Goal: Task Accomplishment & Management: Manage account settings

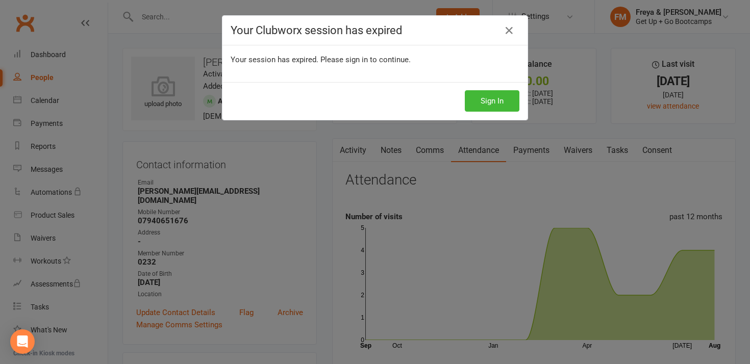
click at [204, 20] on div "Your Clubworx session has expired Your session has expired. Please sign in to c…" at bounding box center [375, 182] width 750 height 364
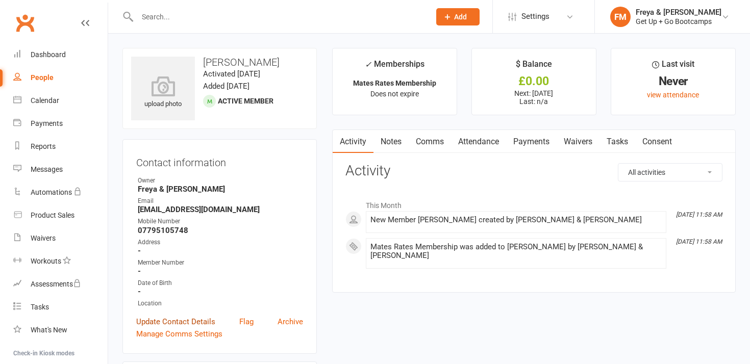
click at [193, 320] on link "Update Contact Details" at bounding box center [175, 322] width 79 height 12
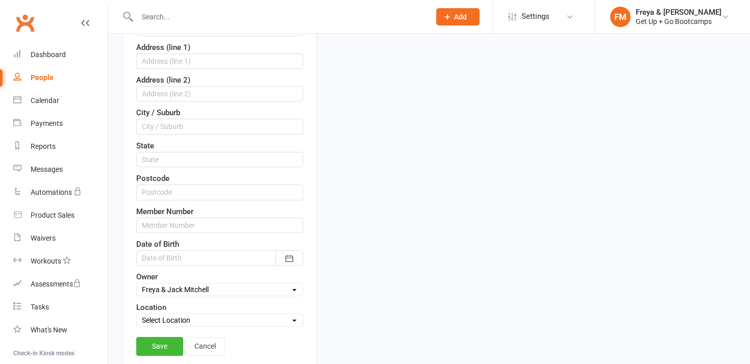
scroll to position [267, 0]
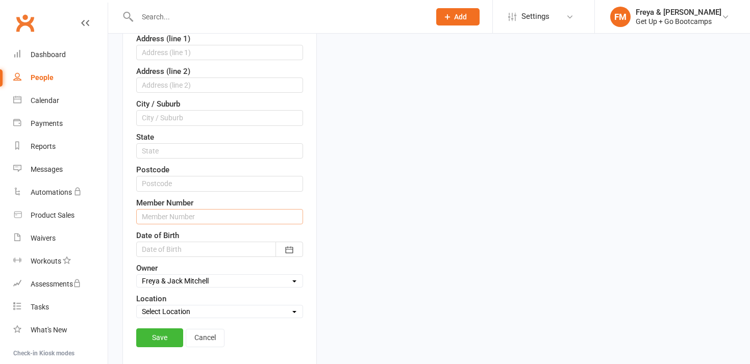
click at [219, 220] on input "text" at bounding box center [219, 216] width 167 height 15
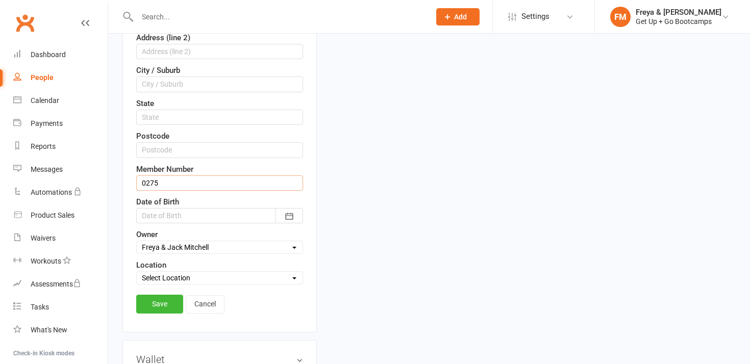
scroll to position [305, 0]
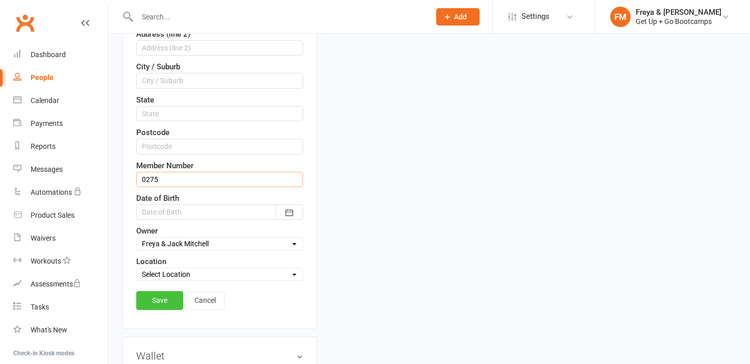
type input "0275"
click at [162, 305] on link "Save" at bounding box center [159, 300] width 47 height 18
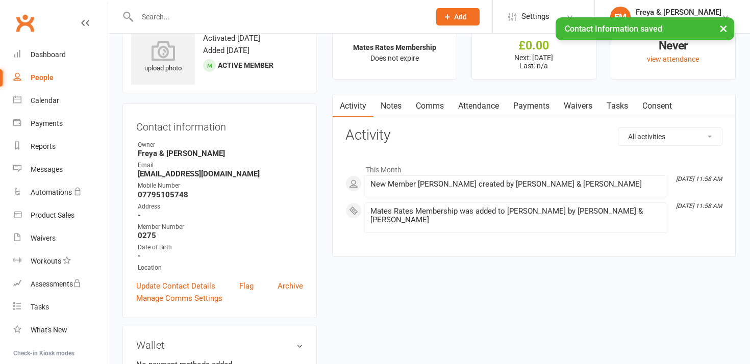
scroll to position [0, 0]
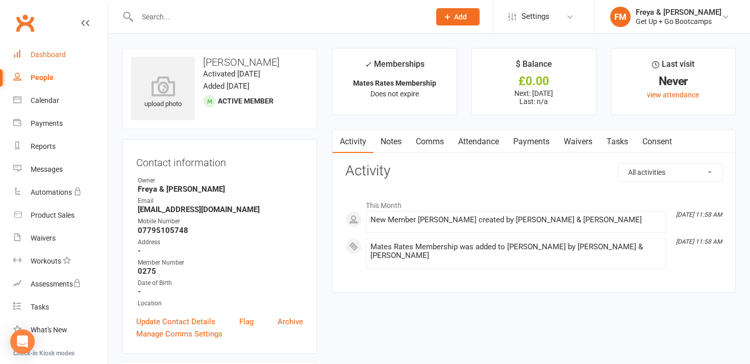
click at [57, 57] on div "Dashboard" at bounding box center [48, 55] width 35 height 8
